Goal: Information Seeking & Learning: Learn about a topic

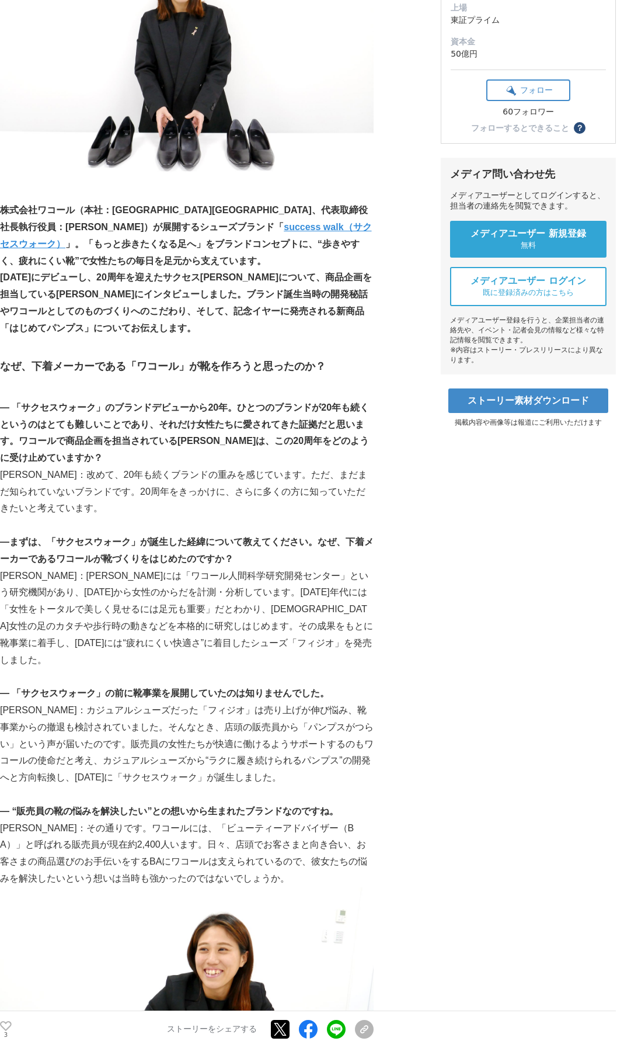
scroll to position [350, 0]
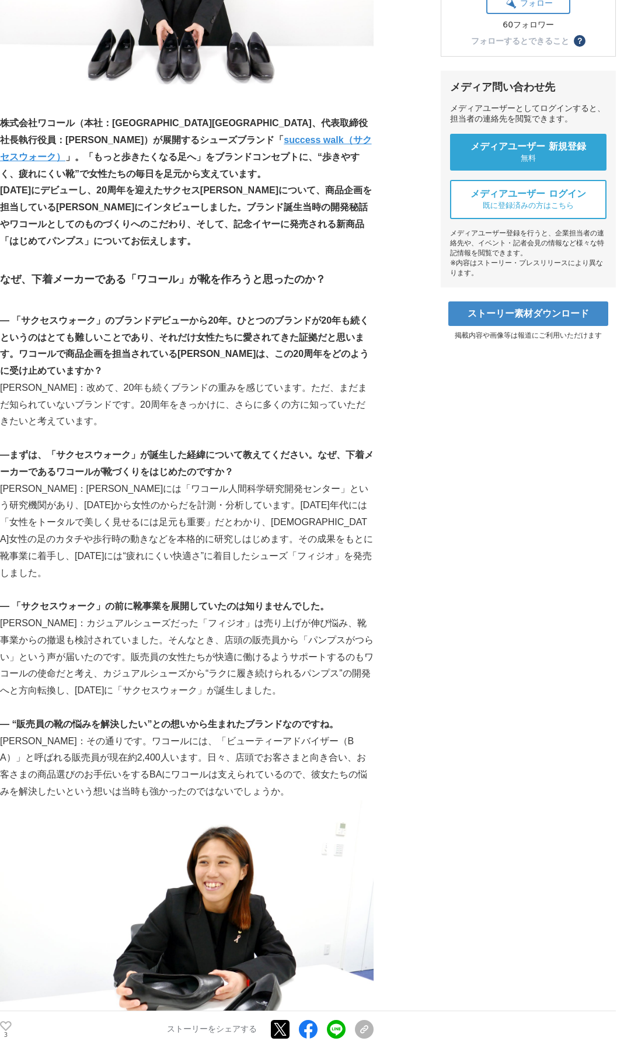
click at [216, 244] on p "[DATE]にデビューし、20周年を迎えたサクセス[PERSON_NAME]について、商品企画を担当している[PERSON_NAME]にインタビューしました。…" at bounding box center [187, 215] width 374 height 67
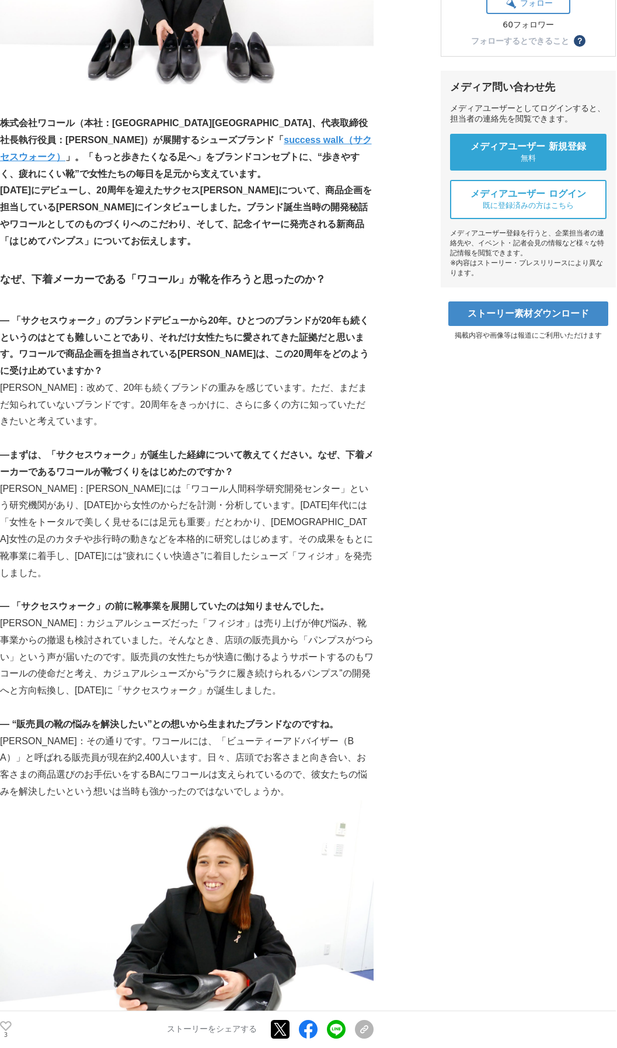
click at [216, 244] on p "[DATE]にデビューし、20周年を迎えたサクセス[PERSON_NAME]について、商品企画を担当している[PERSON_NAME]にインタビューしました。…" at bounding box center [187, 215] width 374 height 67
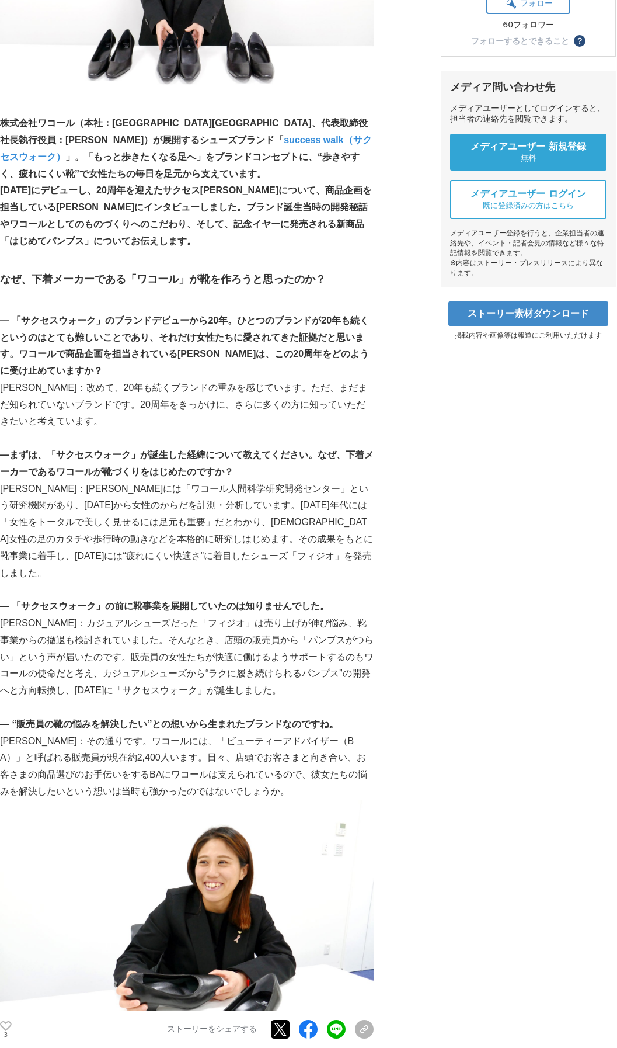
click at [216, 244] on p "[DATE]にデビューし、20周年を迎えたサクセス[PERSON_NAME]について、商品企画を担当している[PERSON_NAME]にインタビューしました。…" at bounding box center [187, 215] width 374 height 67
drag, startPoint x: 0, startPoint y: 0, endPoint x: 217, endPoint y: 243, distance: 325.9
click at [217, 243] on p "[DATE]にデビューし、20周年を迎えたサクセス[PERSON_NAME]について、商品企画を担当している[PERSON_NAME]にインタビューしました。…" at bounding box center [187, 215] width 374 height 67
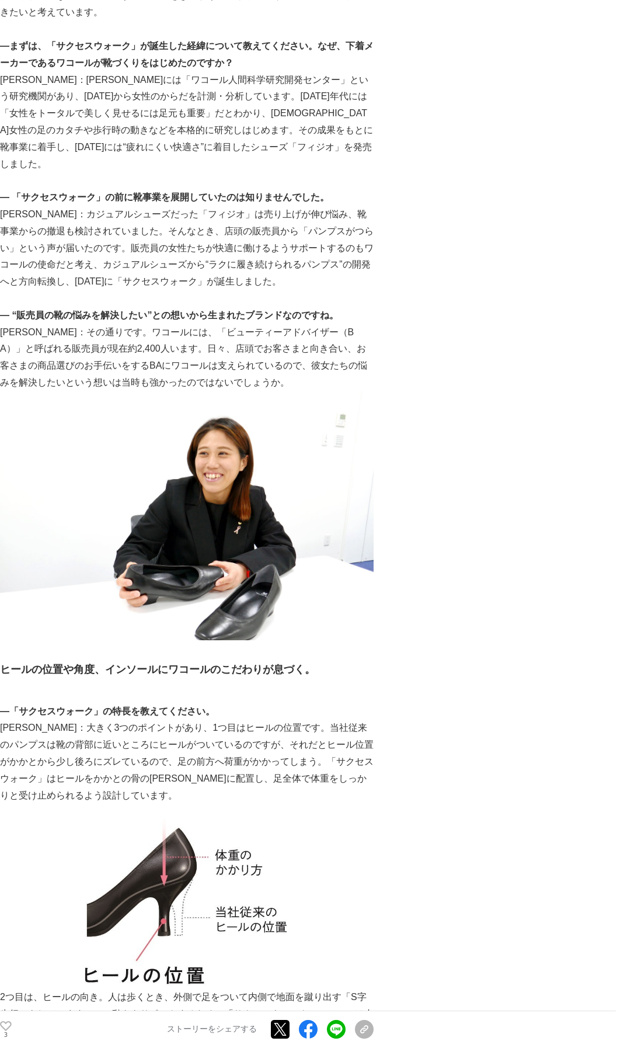
scroll to position [701, 0]
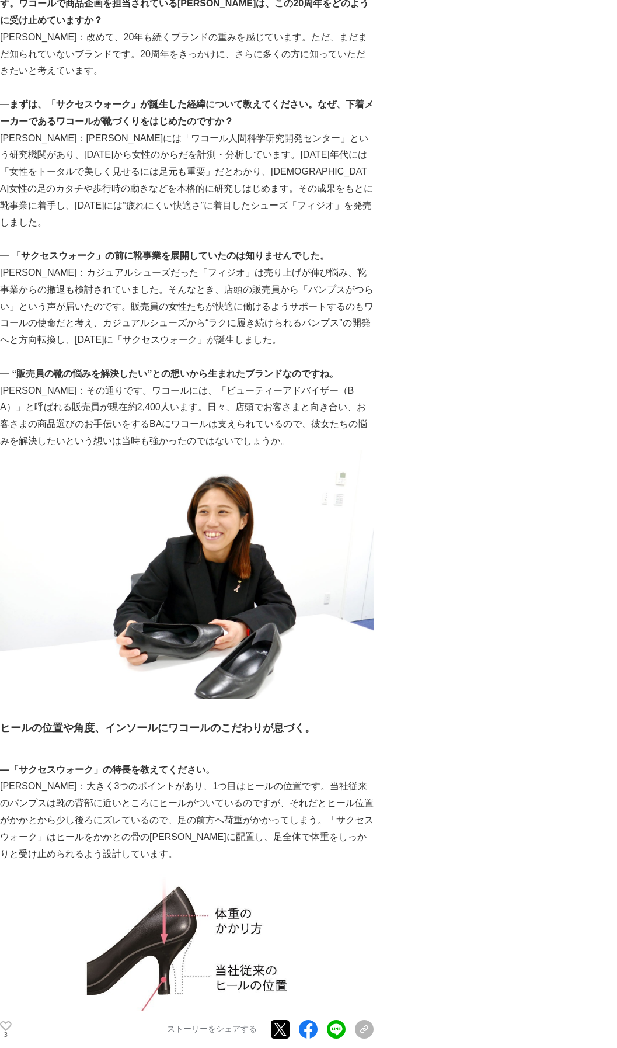
click at [217, 251] on strong "― 「サクセスウォーク」の前に靴事業を展開していたのは知りませんでした。" at bounding box center [164, 256] width 329 height 10
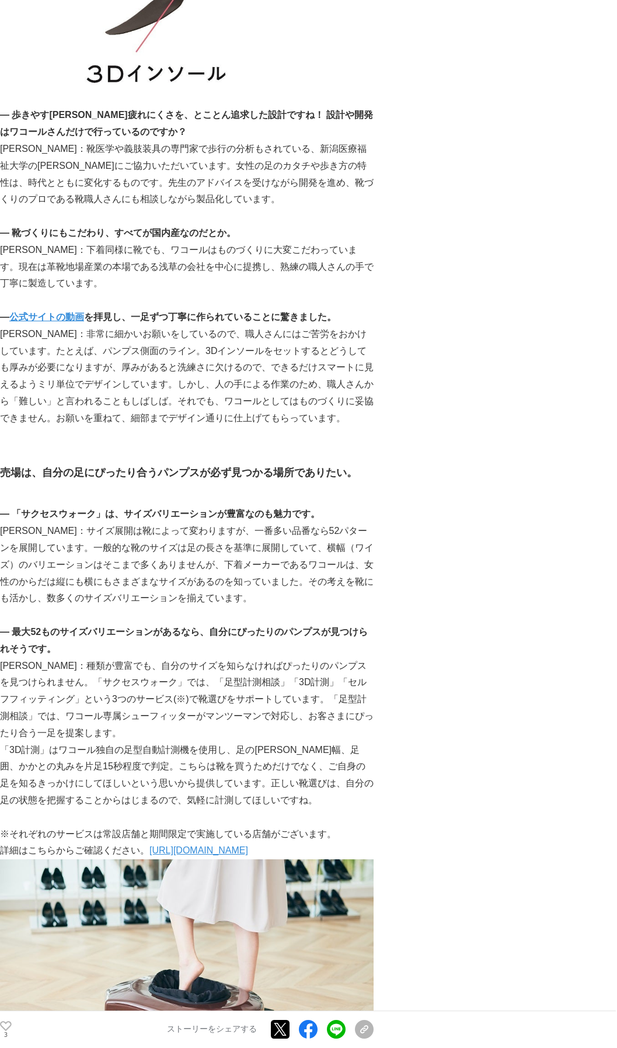
scroll to position [2219, 0]
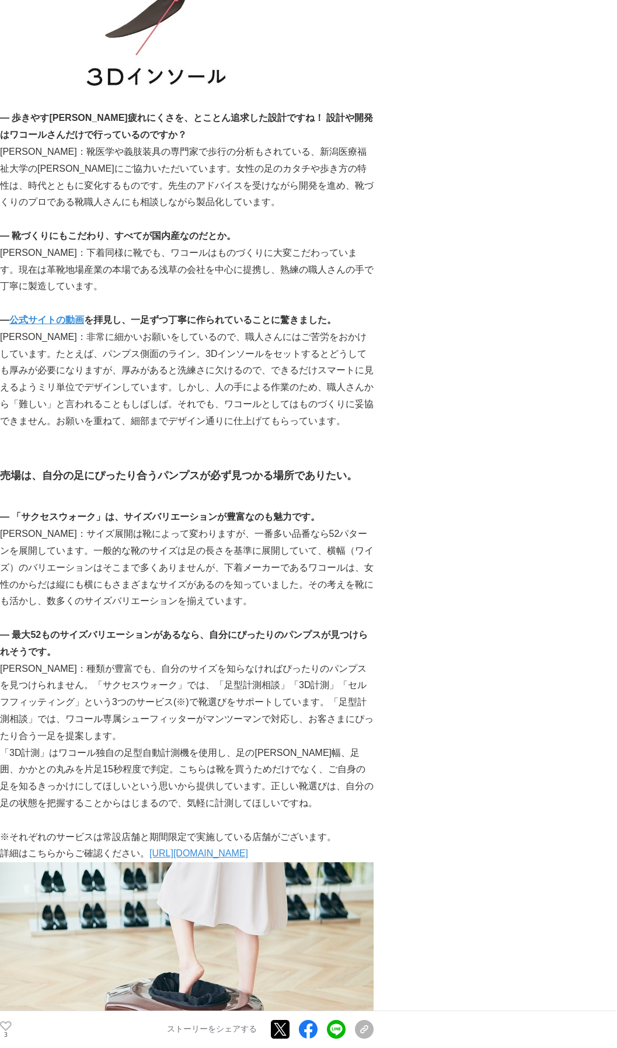
click at [114, 315] on strong "を拝見し、一足ずつ丁寧に作られていることに驚きました。" at bounding box center [210, 320] width 252 height 10
click at [51, 315] on strong "公式サイトの動画" at bounding box center [46, 320] width 75 height 10
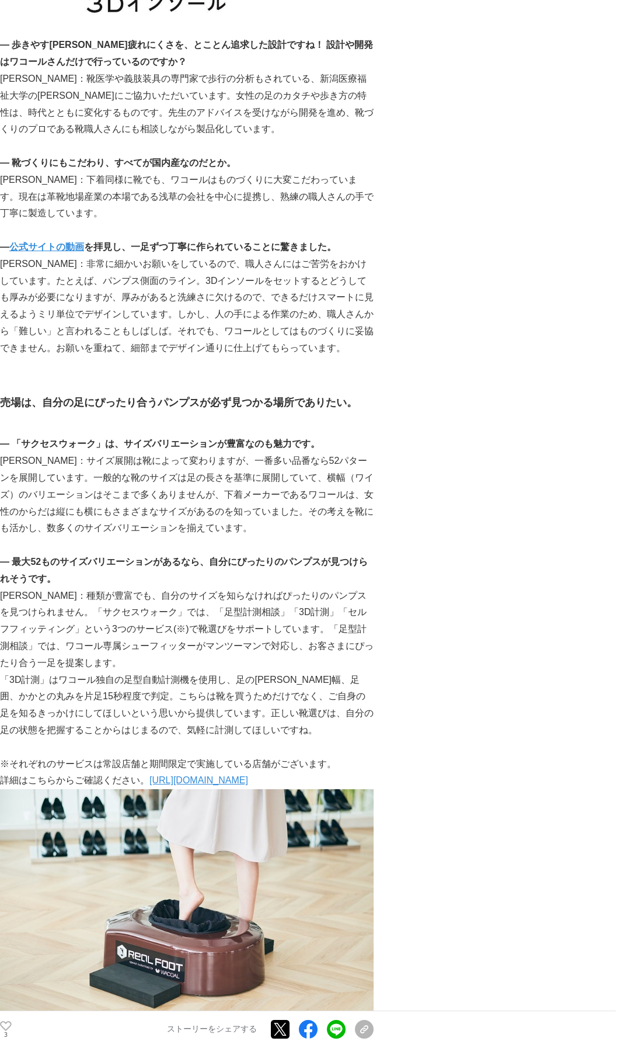
scroll to position [2453, 0]
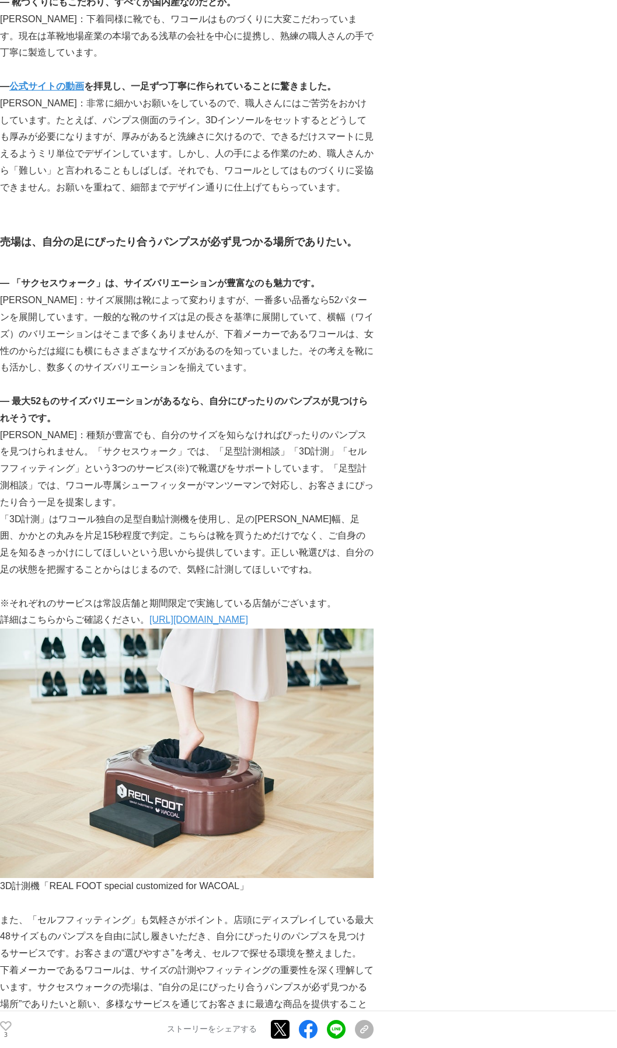
click at [374, 310] on div "ブランド誕生から20年。“歩きたくなるパンプス”を追求し続ける「サクセスウォーク」とは 開発ストーリー #開発ストーリー #ものづくり" at bounding box center [308, 747] width 617 height 6259
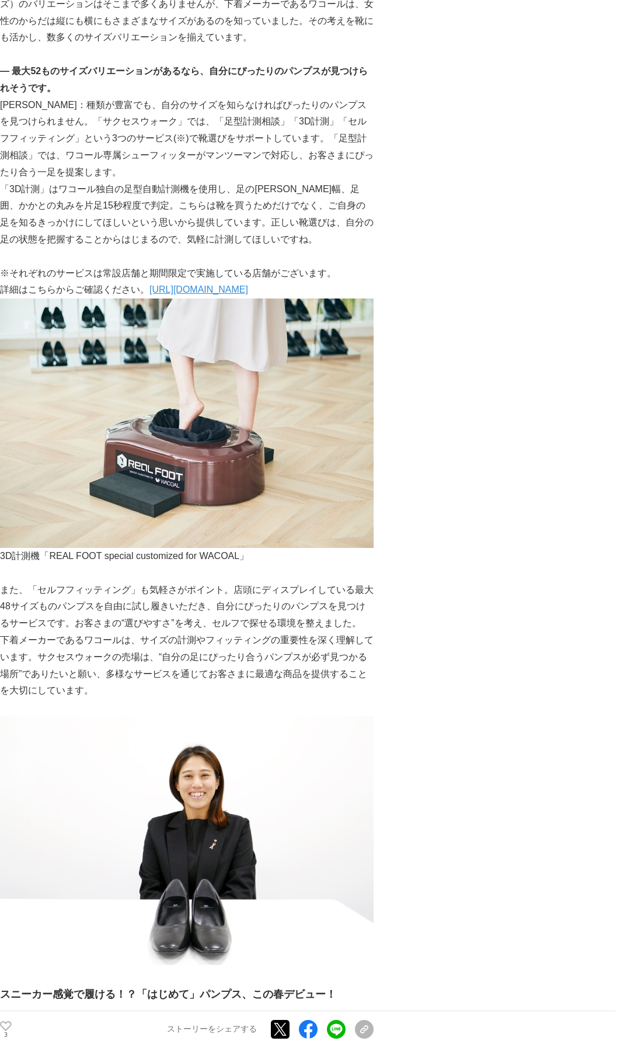
scroll to position [2803, 0]
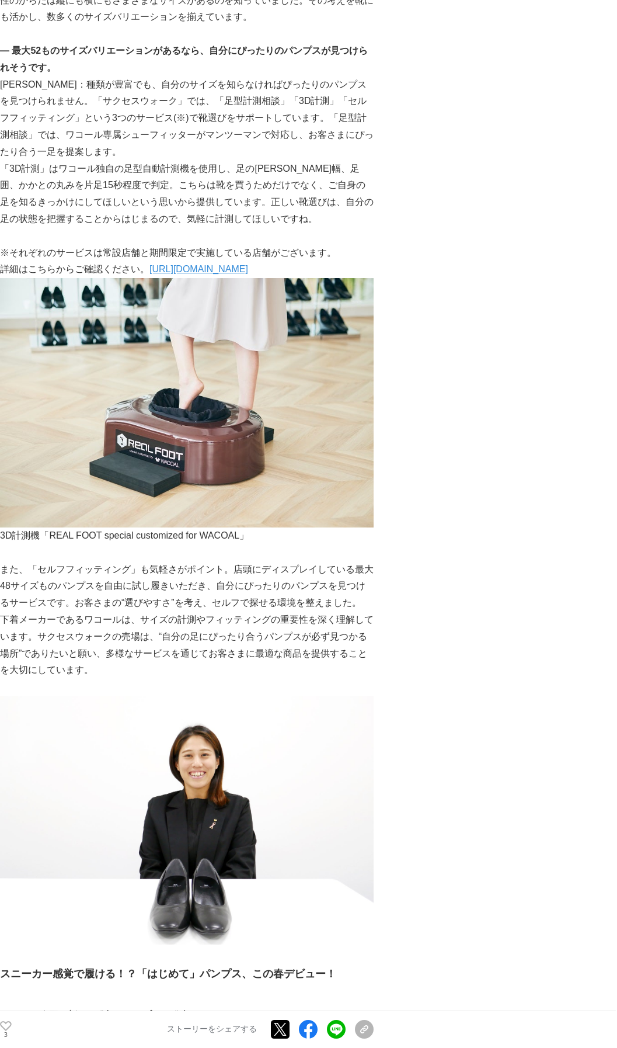
click at [216, 264] on link "[URL][DOMAIN_NAME]" at bounding box center [199, 269] width 99 height 10
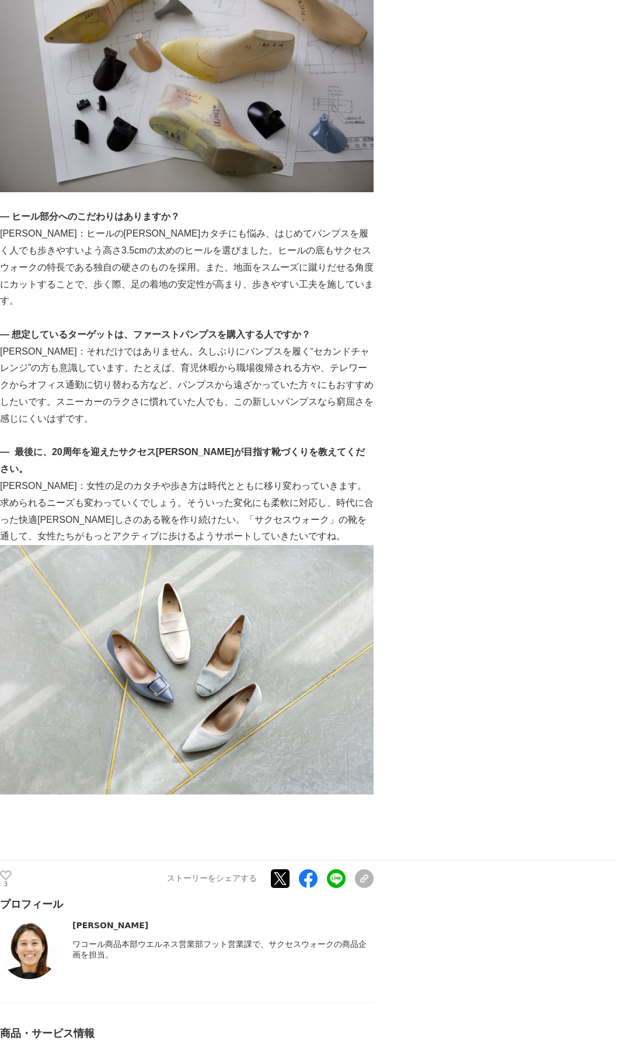
scroll to position [4497, 0]
